Goal: Entertainment & Leisure: Consume media (video, audio)

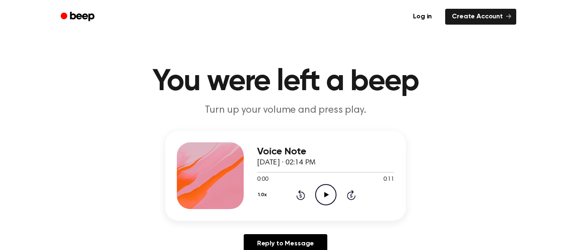
click at [323, 194] on icon "Play Audio" at bounding box center [325, 194] width 21 height 21
click at [328, 199] on icon "Pause Audio" at bounding box center [325, 194] width 21 height 21
click at [300, 194] on icon at bounding box center [300, 195] width 9 height 10
click at [329, 191] on icon "Play Audio" at bounding box center [325, 194] width 21 height 21
click at [252, 107] on p "Turn up your volume and press play." at bounding box center [285, 111] width 321 height 14
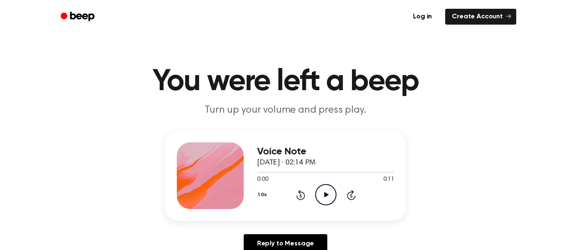
click at [325, 188] on icon "Play Audio" at bounding box center [325, 194] width 21 height 21
click at [321, 198] on icon "Play Audio" at bounding box center [325, 194] width 21 height 21
click at [328, 116] on p "Turn up your volume and press play." at bounding box center [285, 111] width 321 height 14
click at [330, 196] on icon "Play Audio" at bounding box center [325, 194] width 21 height 21
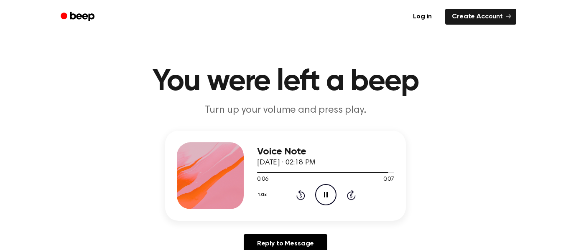
click at [367, 242] on div "Reply to Message" at bounding box center [285, 247] width 241 height 26
click at [320, 191] on icon "Play Audio" at bounding box center [325, 194] width 21 height 21
